Goal: Task Accomplishment & Management: Complete application form

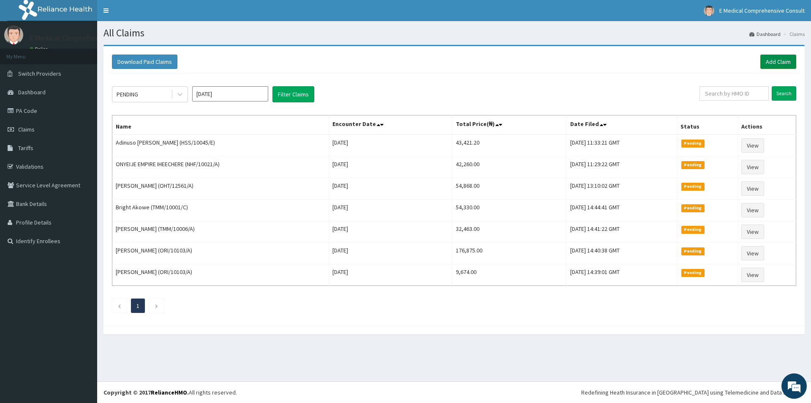
click at [780, 57] on link "Add Claim" at bounding box center [779, 62] width 36 height 14
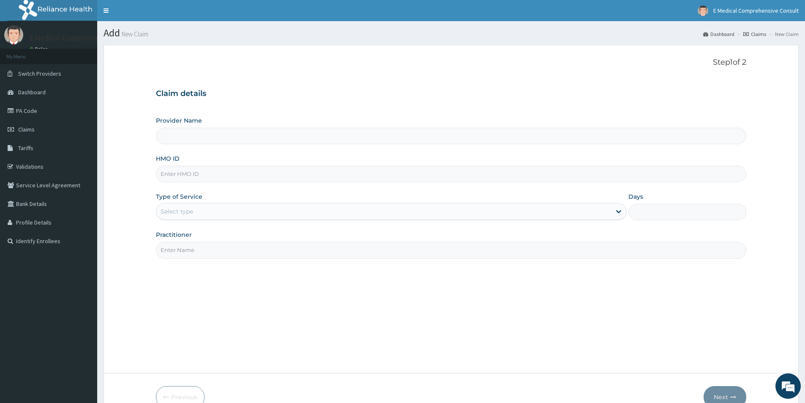
click at [187, 134] on input "Provider Name" at bounding box center [451, 136] width 590 height 16
type input "E Medical Comprehensive Consult"
click at [200, 180] on input "HMO ID" at bounding box center [451, 174] width 590 height 16
paste input "HSS/10045/E"
type input "HSS/10045/E"
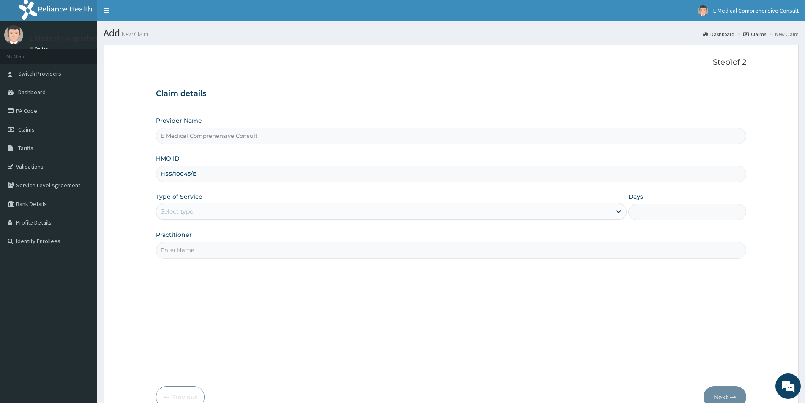
click at [198, 207] on div "Select type" at bounding box center [383, 212] width 455 height 14
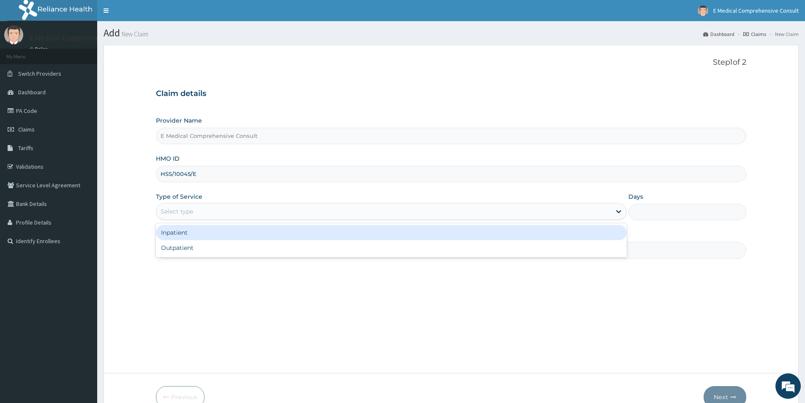
click at [186, 232] on div "Inpatient" at bounding box center [391, 232] width 471 height 15
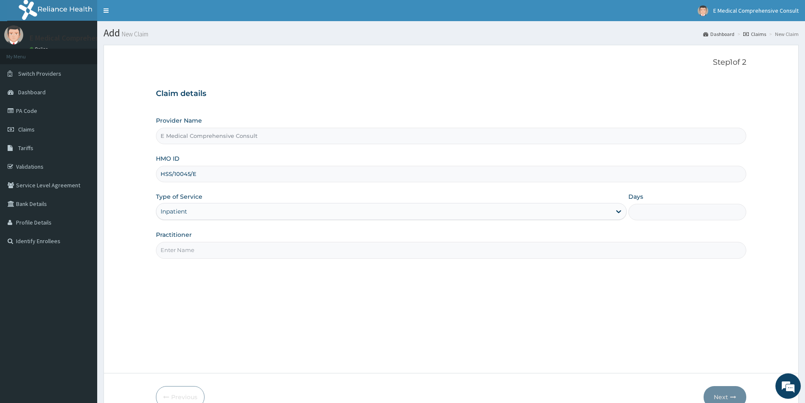
click at [663, 210] on input "Days" at bounding box center [687, 212] width 118 height 16
type input "2"
click at [198, 249] on input "Practitioner" at bounding box center [451, 250] width 590 height 16
type input "DR. OKAFOR"
click at [720, 391] on button "Next" at bounding box center [725, 397] width 43 height 22
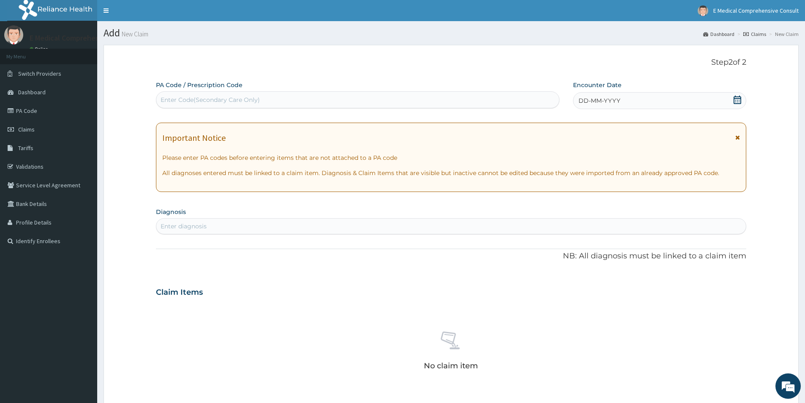
click at [163, 97] on div "Enter Code(Secondary Care Only)" at bounding box center [210, 100] width 99 height 8
paste input "PA/B36B7F"
type input "PA/B36B7F"
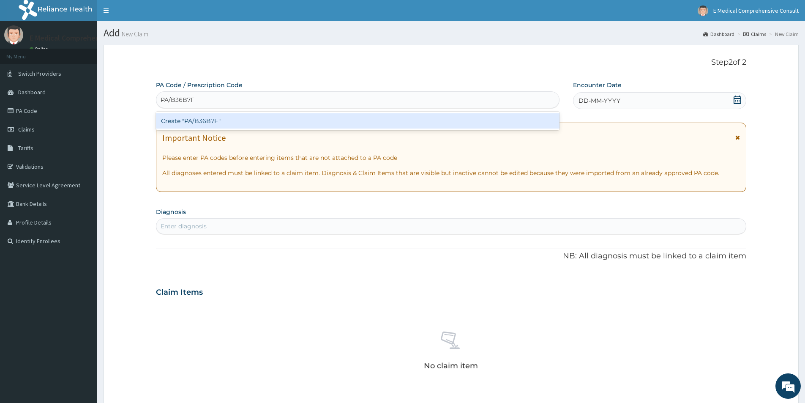
click at [187, 118] on div "Create "PA/B36B7F"" at bounding box center [358, 120] width 404 height 15
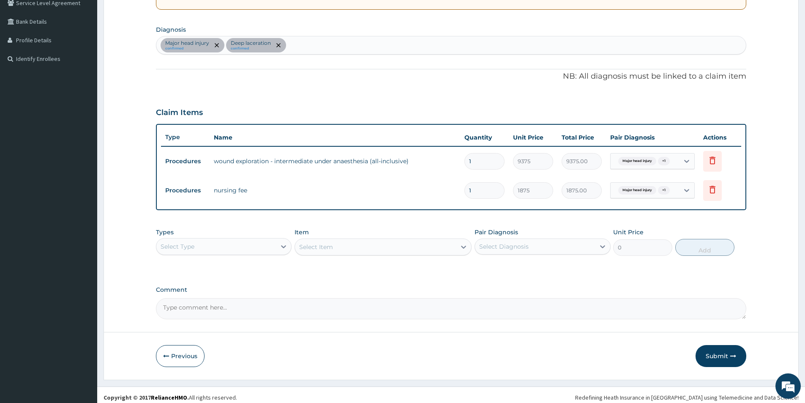
scroll to position [187, 0]
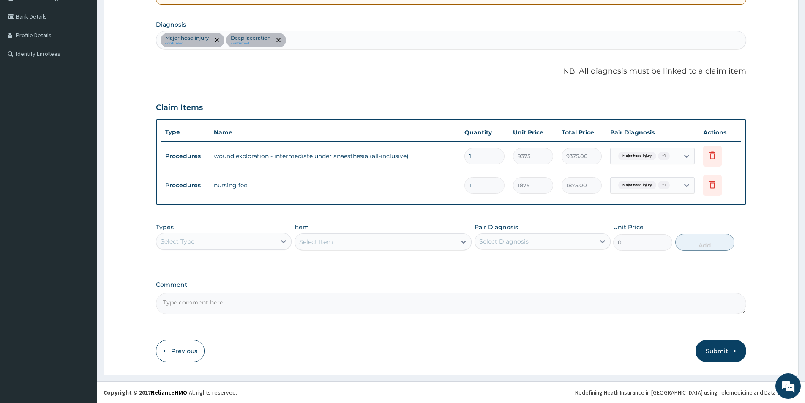
click at [707, 354] on button "Submit" at bounding box center [721, 351] width 51 height 22
